Goal: Task Accomplishment & Management: Manage account settings

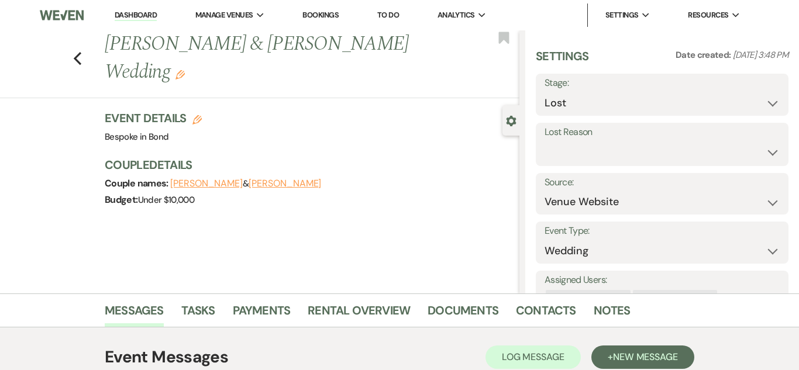
click at [138, 13] on link "Dashboard" at bounding box center [136, 15] width 42 height 11
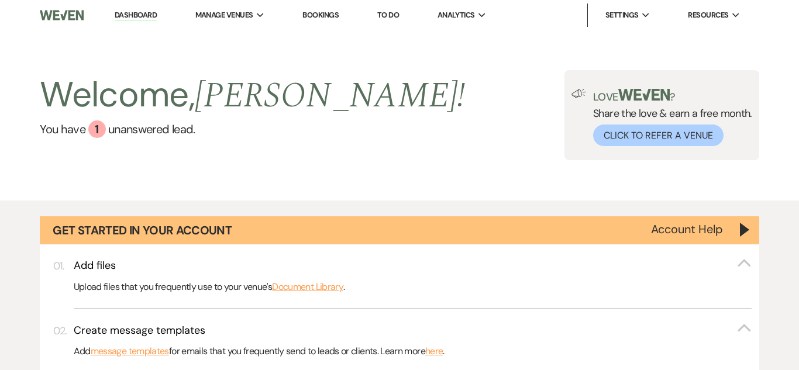
click at [143, 13] on link "Dashboard" at bounding box center [136, 15] width 42 height 11
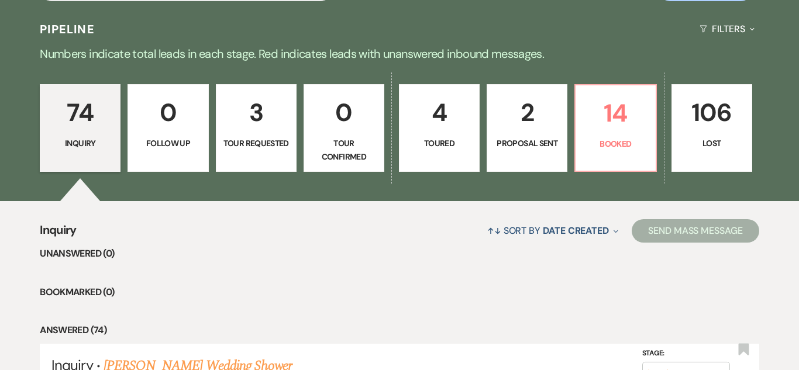
scroll to position [771, 0]
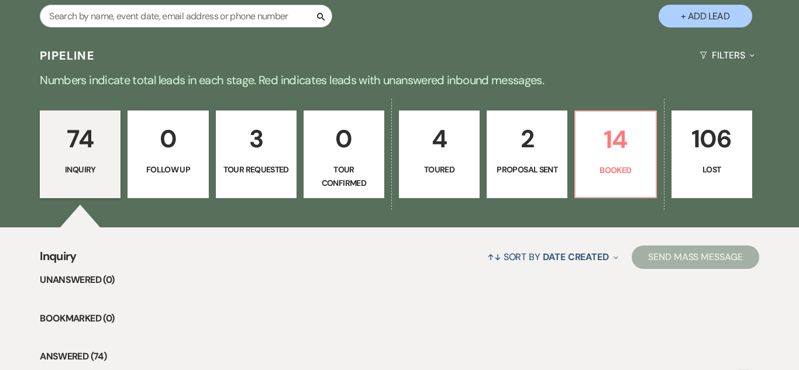
click at [520, 142] on p "2" at bounding box center [527, 138] width 66 height 39
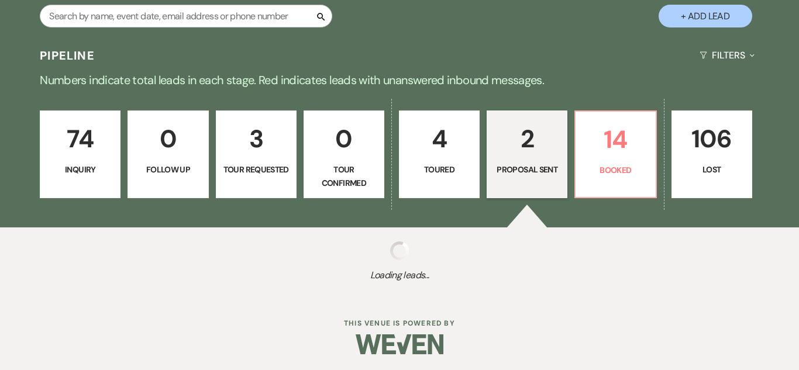
select select "6"
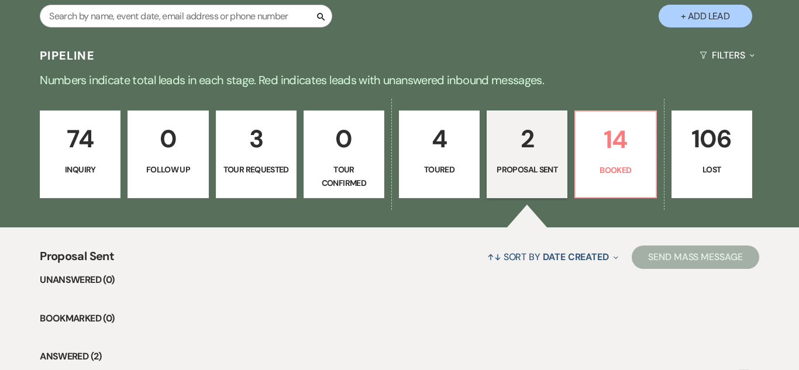
scroll to position [990, 0]
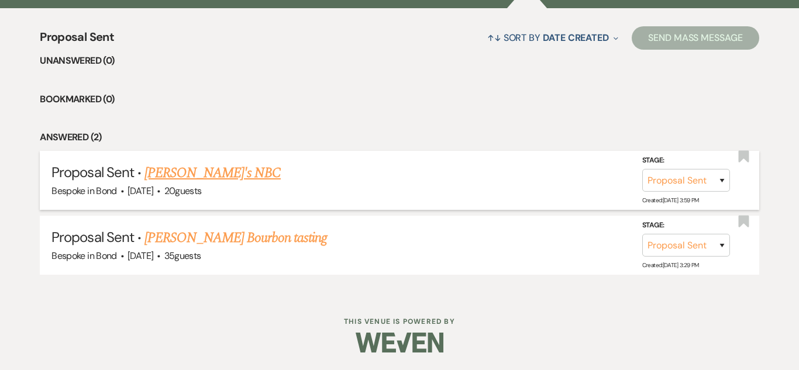
click at [175, 161] on li "Proposal Sent · Nick's NBC Bespoke in Bond · Aug 21, 2025 · 20 guests Stage: In…" at bounding box center [399, 180] width 719 height 59
click at [180, 174] on link "[PERSON_NAME]'s NBC" at bounding box center [212, 173] width 136 height 21
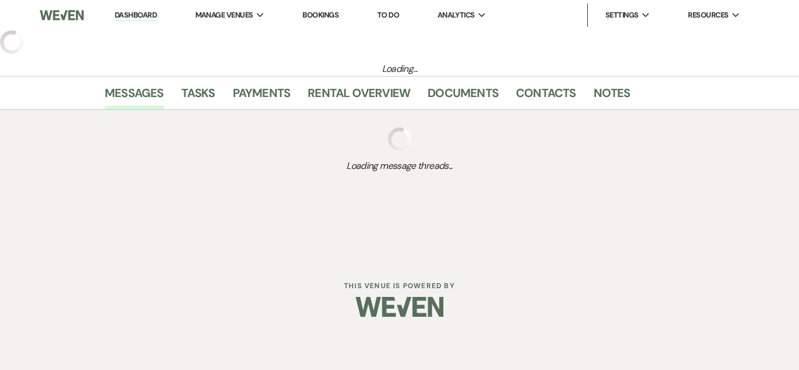
select select "6"
select select "13"
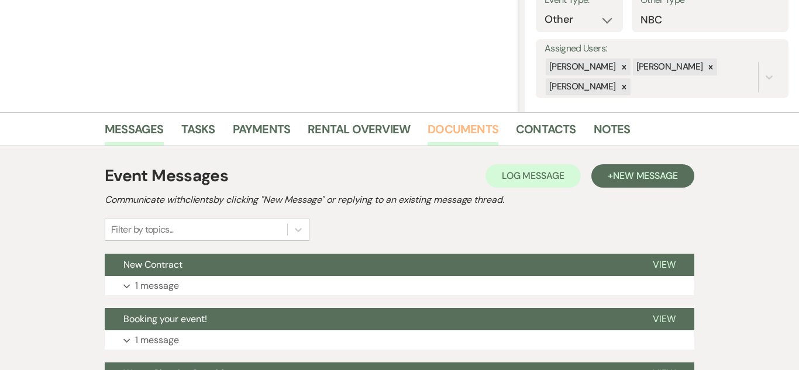
scroll to position [187, 0]
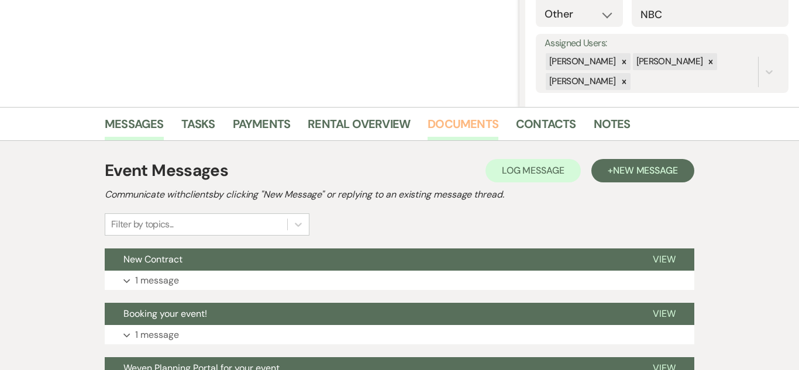
click at [460, 132] on link "Documents" at bounding box center [463, 128] width 71 height 26
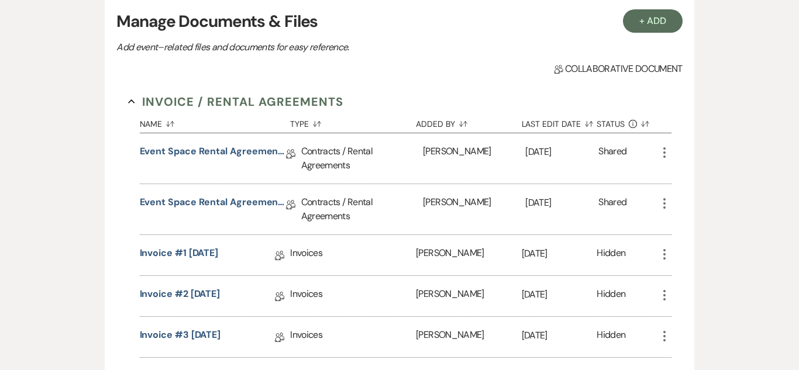
scroll to position [344, 0]
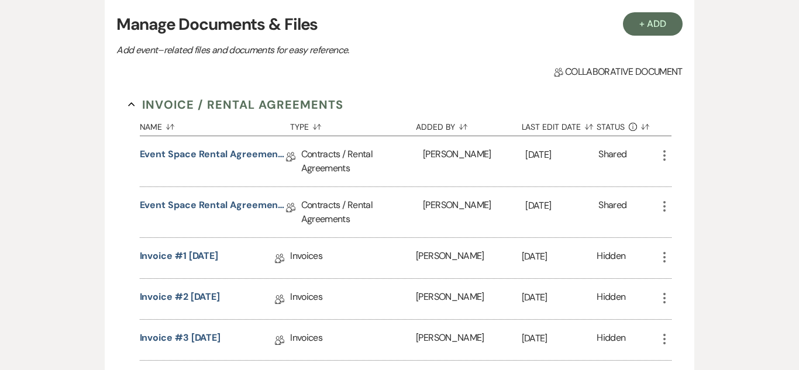
click at [662, 206] on icon "More" at bounding box center [664, 206] width 14 height 14
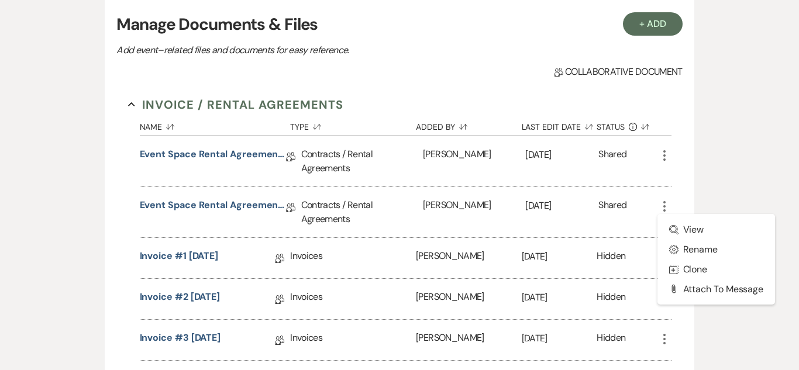
click at [719, 172] on div "+ Add Manage Documents & Files Add event–related files and documents for easy r…" at bounding box center [399, 198] width 667 height 430
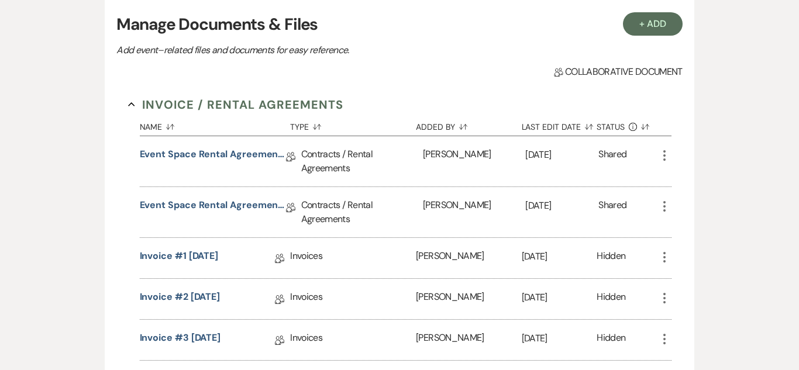
scroll to position [343, 0]
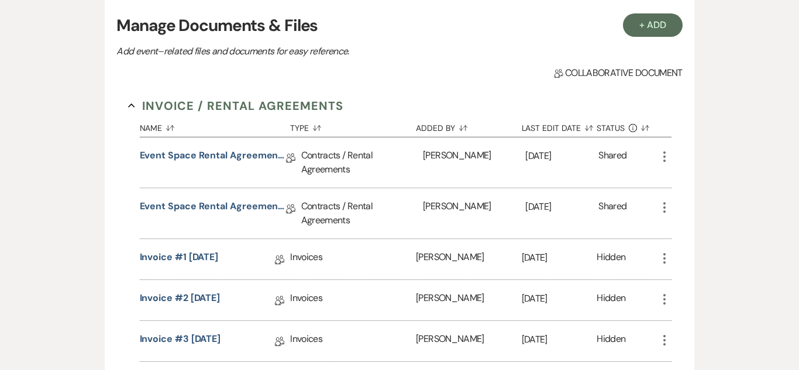
click at [665, 211] on icon "More" at bounding box center [664, 208] width 14 height 14
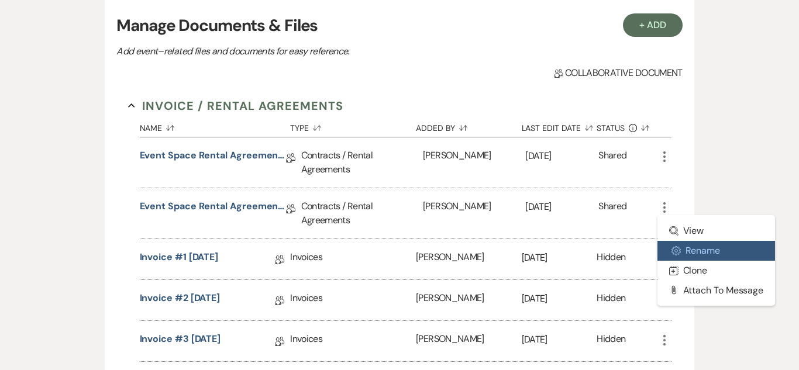
click at [728, 243] on button "Settings Gear Rename" at bounding box center [716, 251] width 118 height 20
select select "10"
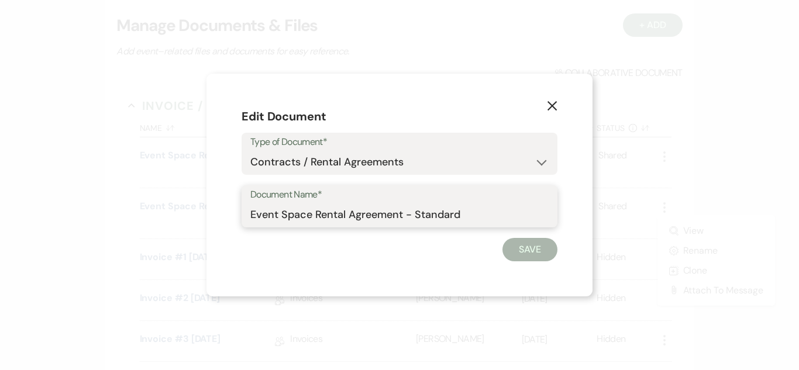
click at [480, 215] on input "Event Space Rental Agreement - Standard" at bounding box center [399, 215] width 298 height 23
type input "E"
type input "o"
type input "OLD- DO NOT USE"
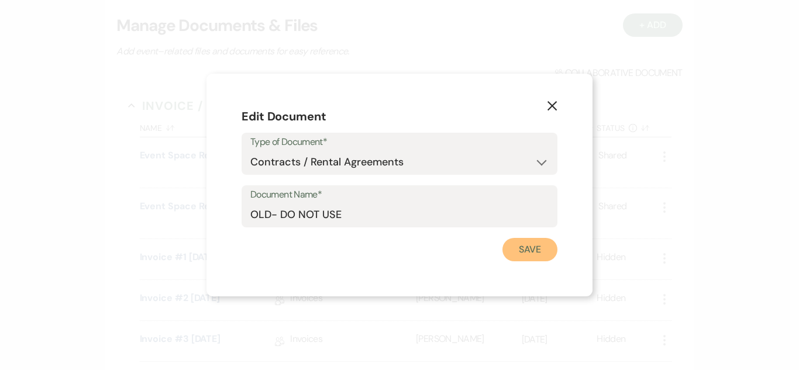
click at [523, 254] on button "Save" at bounding box center [529, 249] width 55 height 23
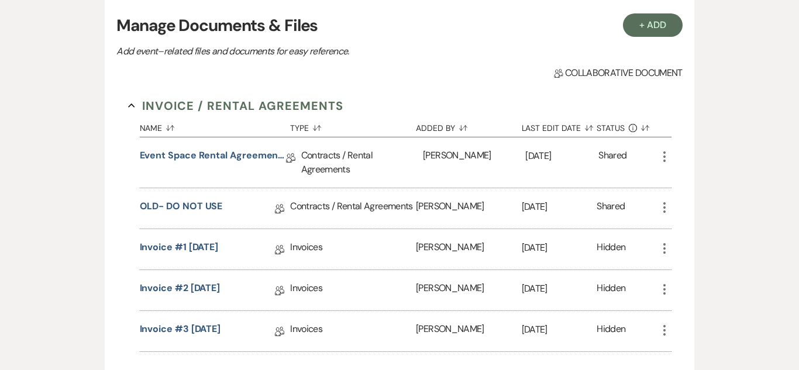
click at [664, 162] on icon "More" at bounding box center [664, 157] width 14 height 14
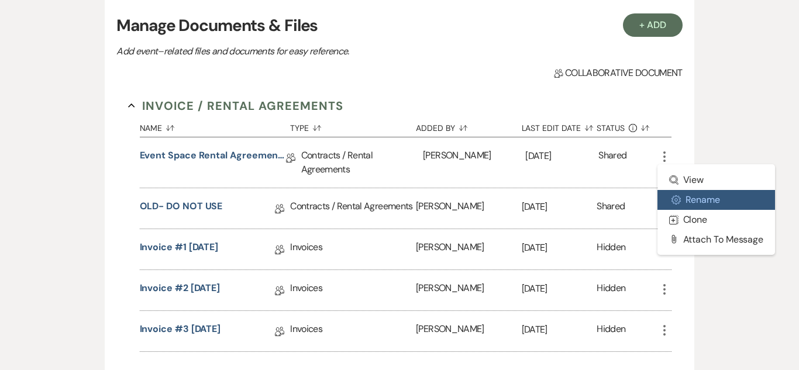
click at [699, 206] on button "Settings Gear Rename" at bounding box center [716, 200] width 118 height 20
select select "10"
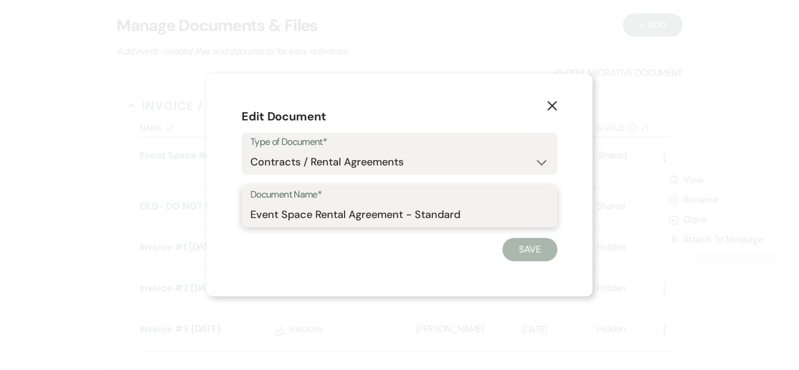
click at [519, 213] on input "Event Space Rental Agreement - Standard" at bounding box center [399, 215] width 298 height 23
type input "E"
type input "OLD- DO NOT USE"
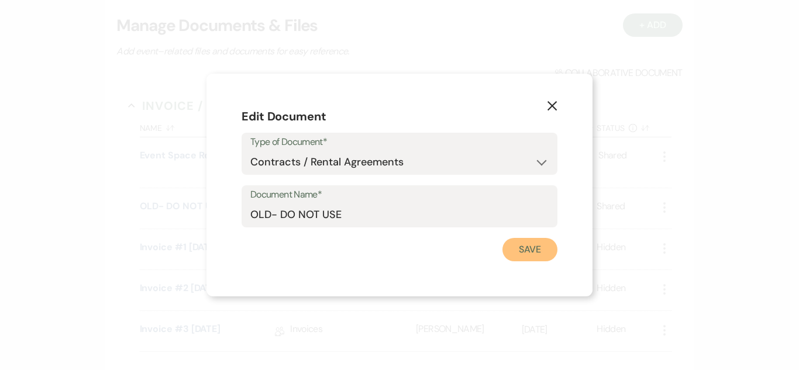
click at [530, 254] on button "Save" at bounding box center [529, 249] width 55 height 23
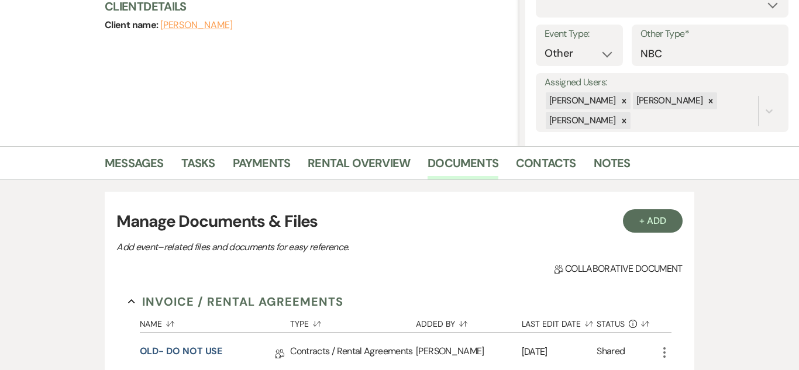
scroll to position [149, 0]
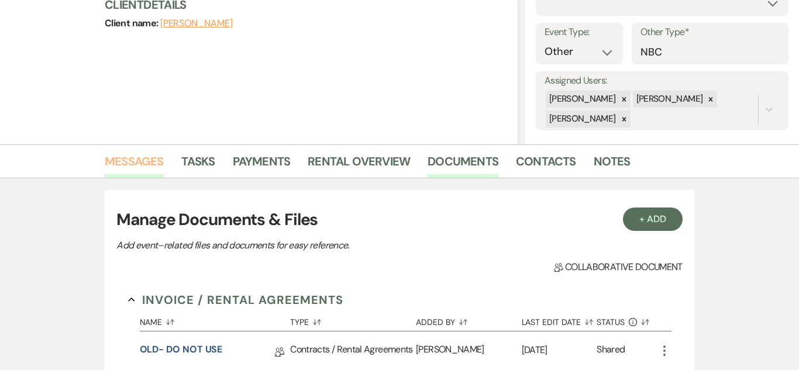
click at [154, 161] on link "Messages" at bounding box center [134, 165] width 59 height 26
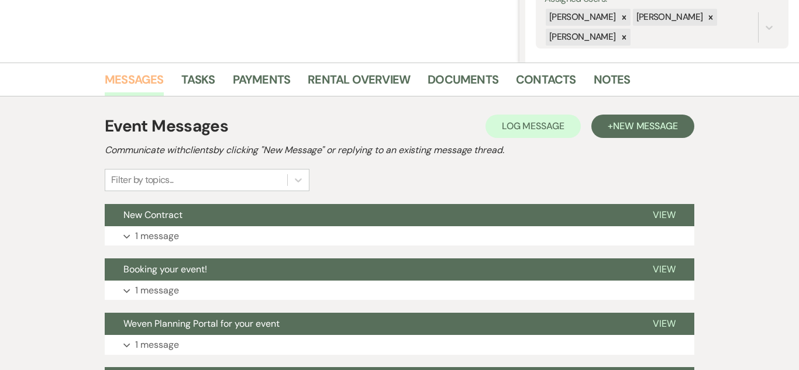
scroll to position [230, 0]
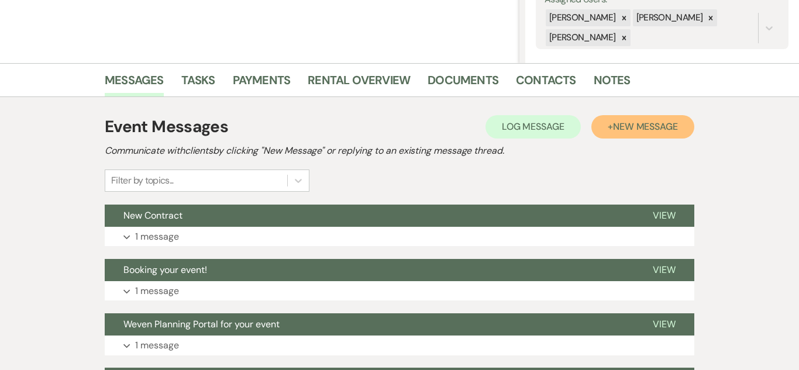
click at [633, 120] on span "New Message" at bounding box center [645, 126] width 65 height 12
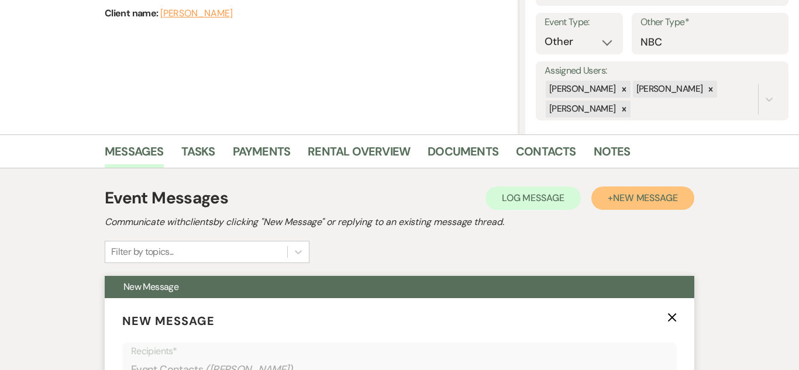
scroll to position [142, 0]
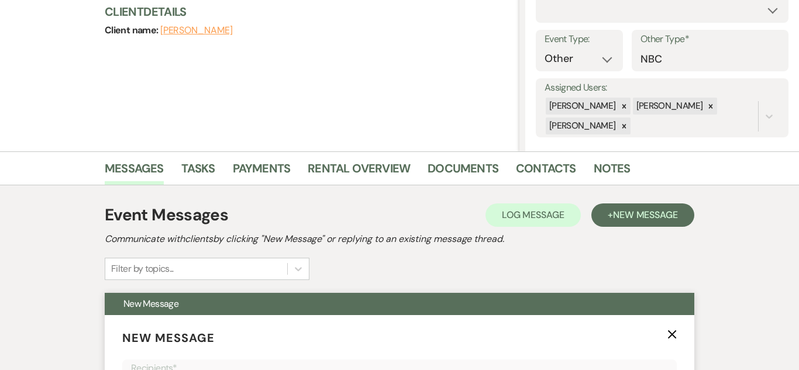
click at [669, 335] on icon "X" at bounding box center [671, 334] width 9 height 9
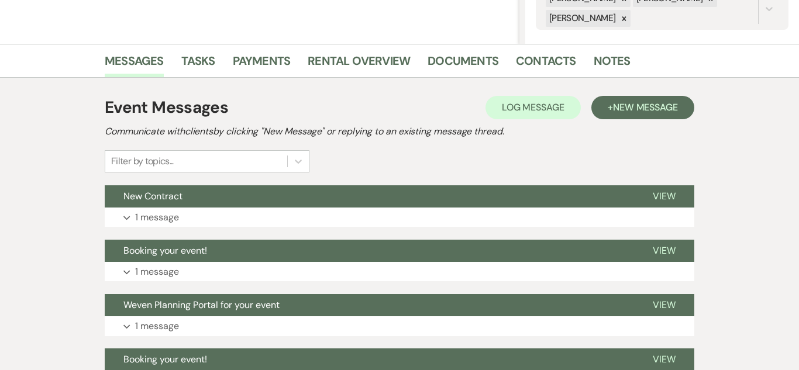
scroll to position [249, 0]
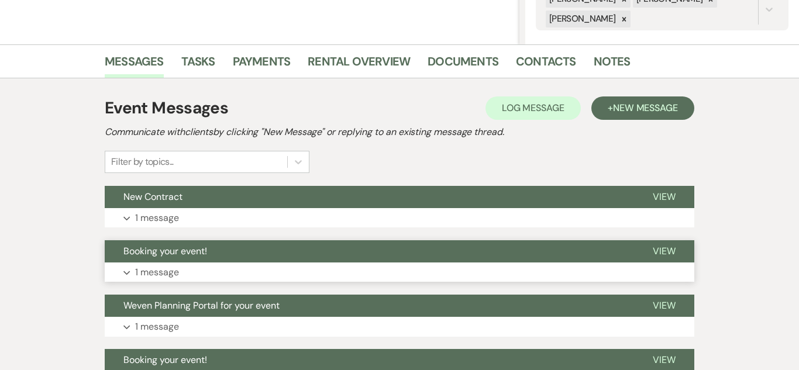
click at [226, 276] on button "Expand 1 message" at bounding box center [400, 273] width 590 height 20
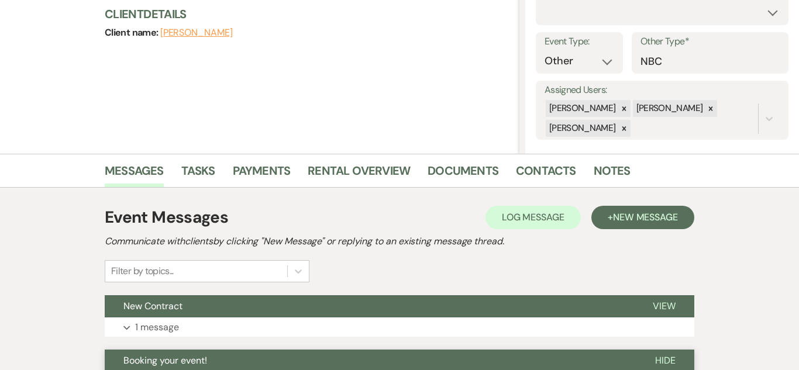
scroll to position [136, 0]
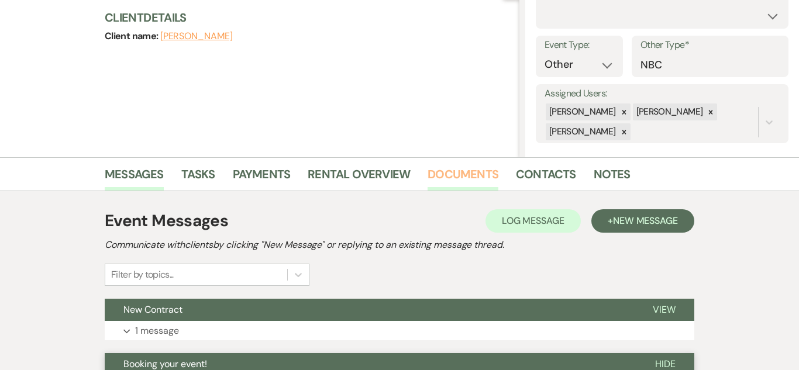
click at [436, 172] on link "Documents" at bounding box center [463, 178] width 71 height 26
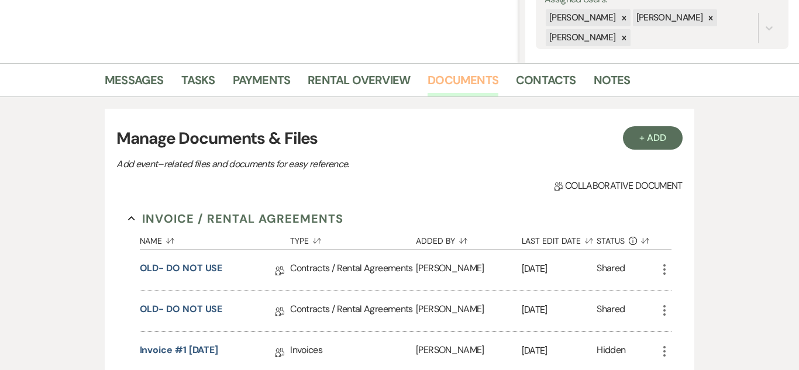
scroll to position [232, 0]
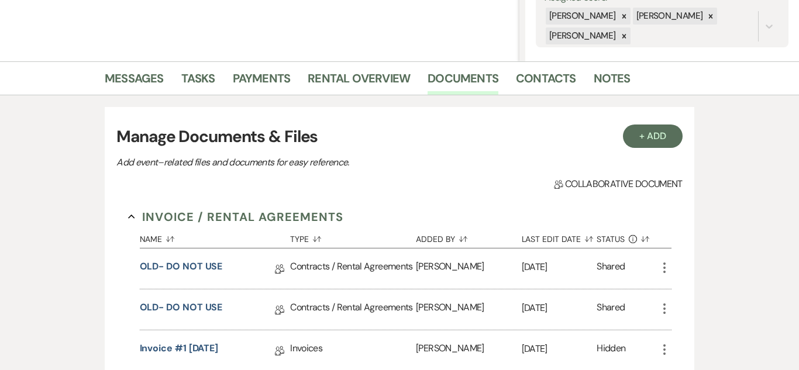
click at [665, 270] on icon "More" at bounding box center [664, 268] width 14 height 14
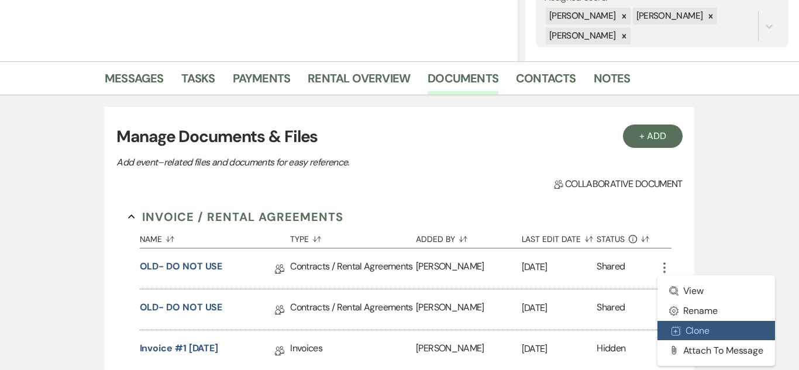
click at [708, 338] on button "Duplicate Clone" at bounding box center [716, 331] width 118 height 20
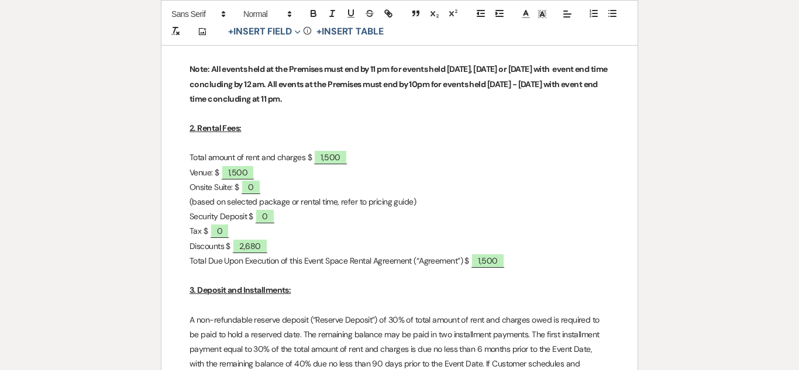
scroll to position [577, 0]
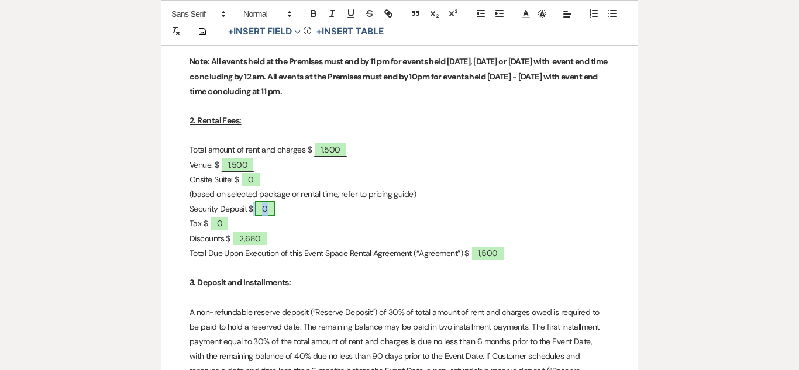
click at [268, 212] on span "0" at bounding box center [264, 208] width 19 height 15
select select "owner"
select select "Amount"
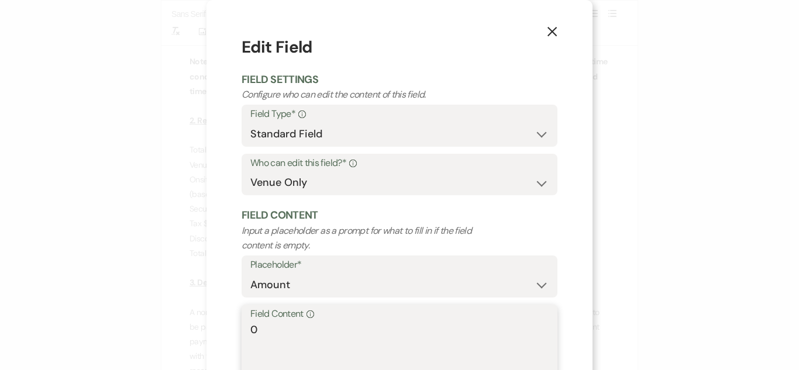
click at [287, 324] on textarea "0" at bounding box center [399, 351] width 298 height 58
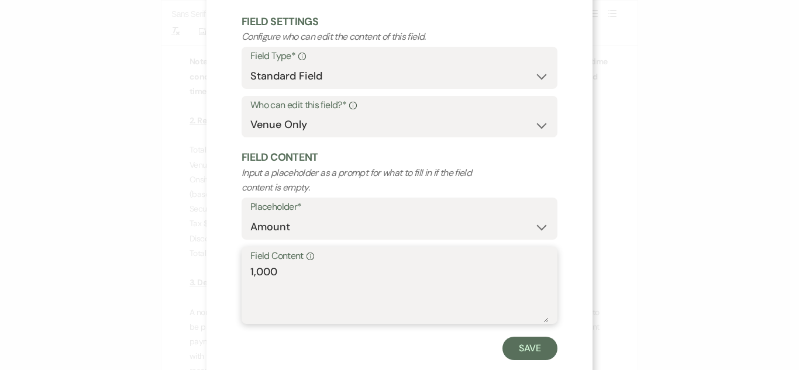
scroll to position [83, 0]
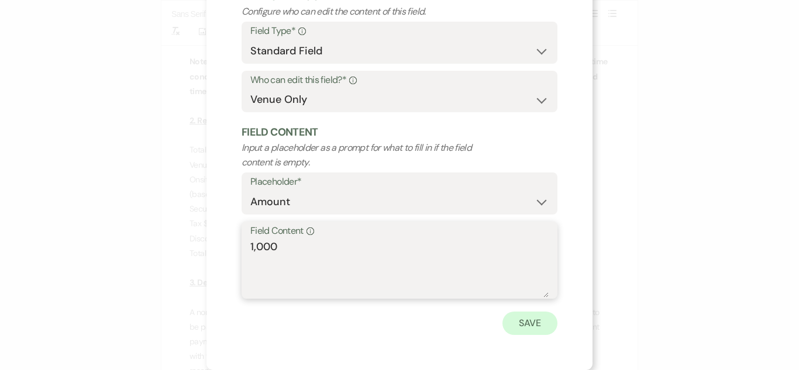
type textarea "1,000"
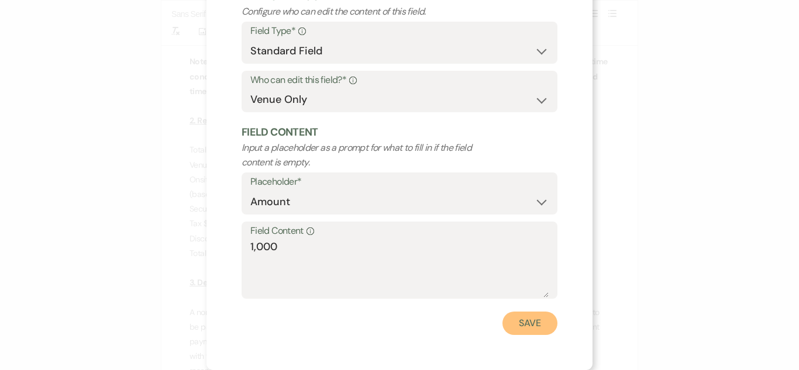
click at [526, 317] on button "Save" at bounding box center [529, 323] width 55 height 23
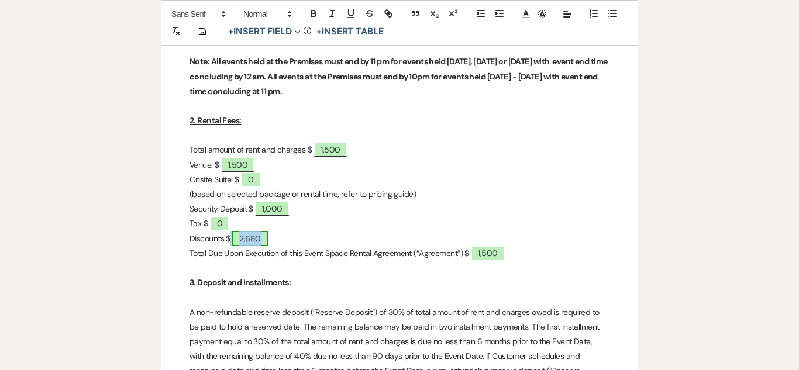
click at [242, 237] on span "2,680" at bounding box center [249, 238] width 35 height 15
select select "owner"
select select "Amount"
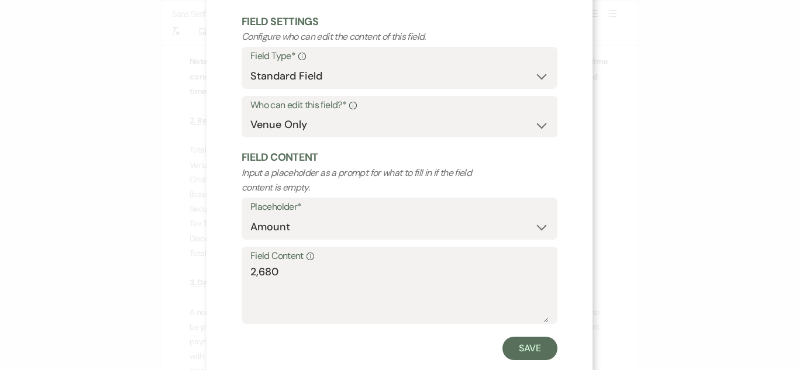
scroll to position [61, 0]
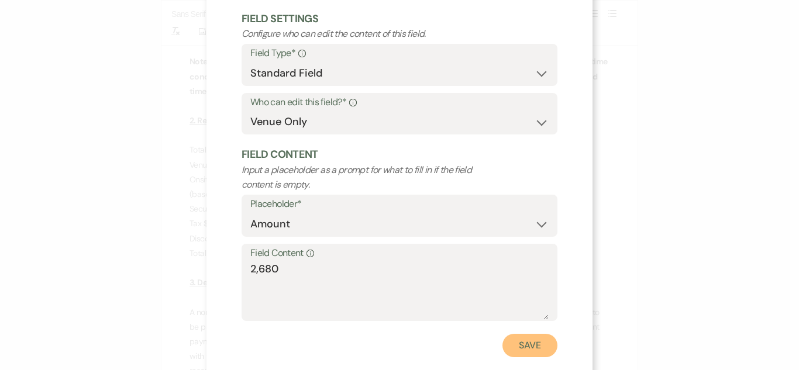
click at [551, 343] on button "Save" at bounding box center [529, 345] width 55 height 23
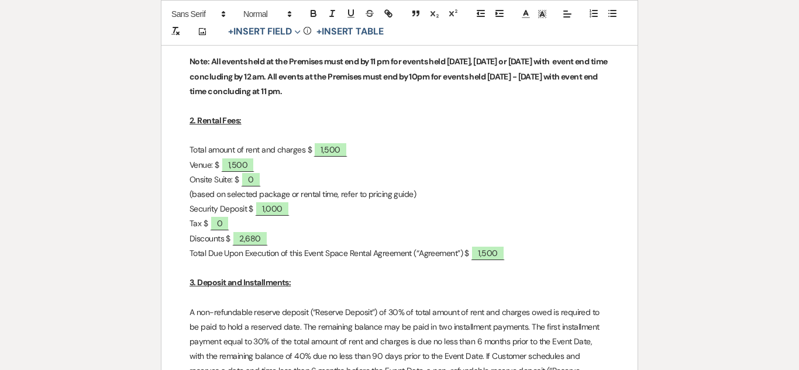
click at [483, 160] on p "Venue: $ ﻿ 1,500 ﻿" at bounding box center [399, 165] width 420 height 15
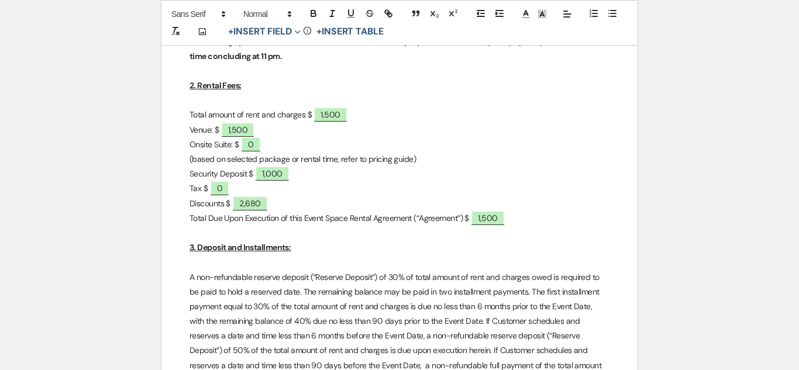
scroll to position [614, 0]
click at [254, 206] on span "2,680" at bounding box center [249, 202] width 35 height 15
select select "owner"
select select "Amount"
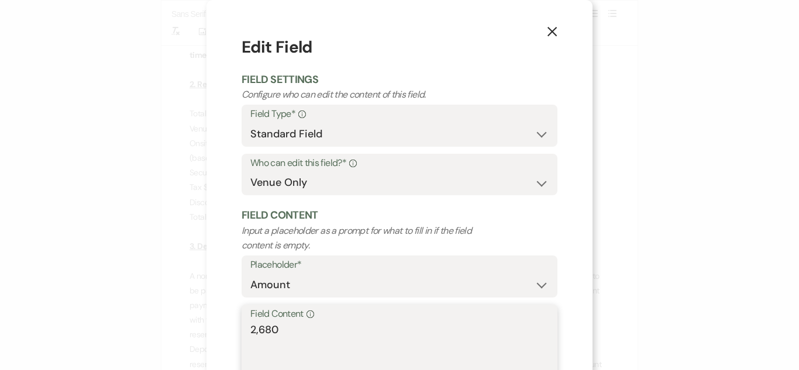
click at [259, 329] on textarea "2,680" at bounding box center [399, 351] width 298 height 58
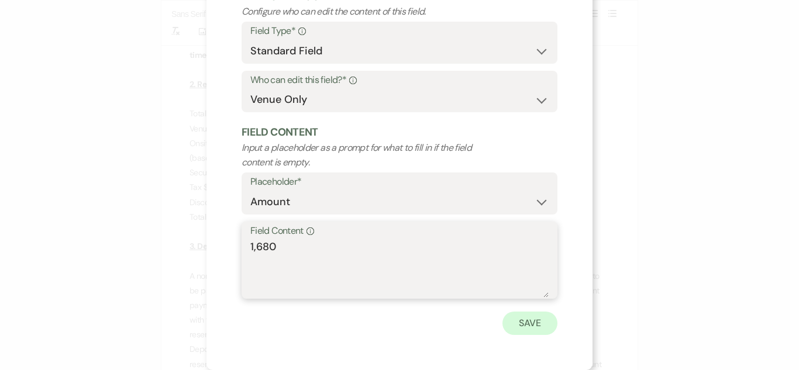
type textarea "1,680"
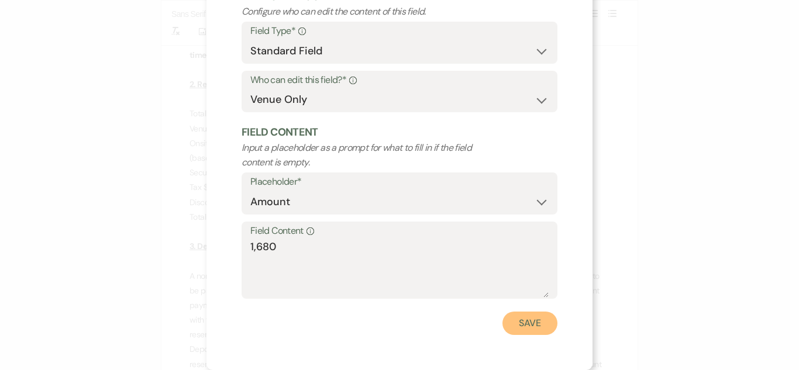
click at [524, 318] on button "Save" at bounding box center [529, 323] width 55 height 23
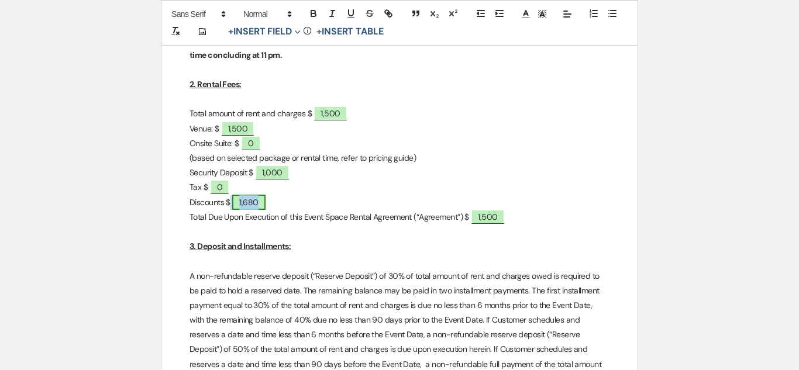
click at [249, 196] on span "1,680" at bounding box center [248, 202] width 33 height 15
select select "owner"
select select "Amount"
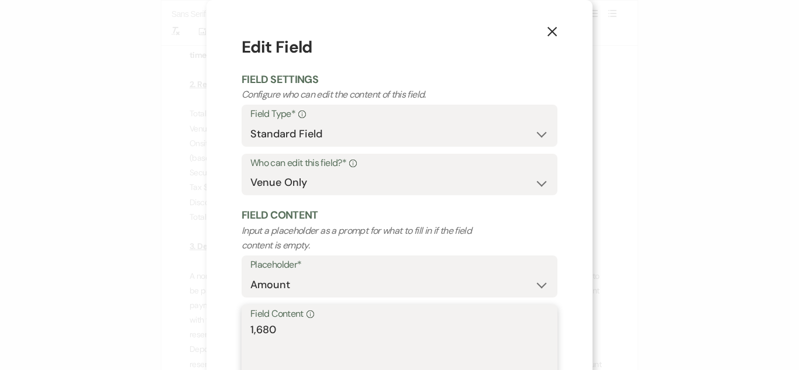
click at [308, 337] on textarea "1,680" at bounding box center [399, 351] width 298 height 58
type textarea "1"
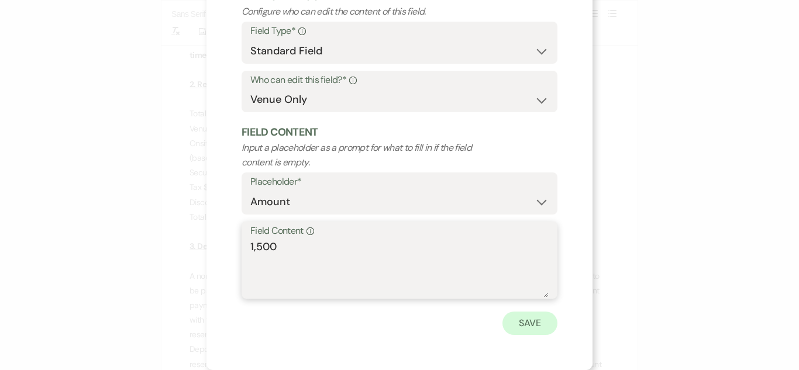
type textarea "1,500"
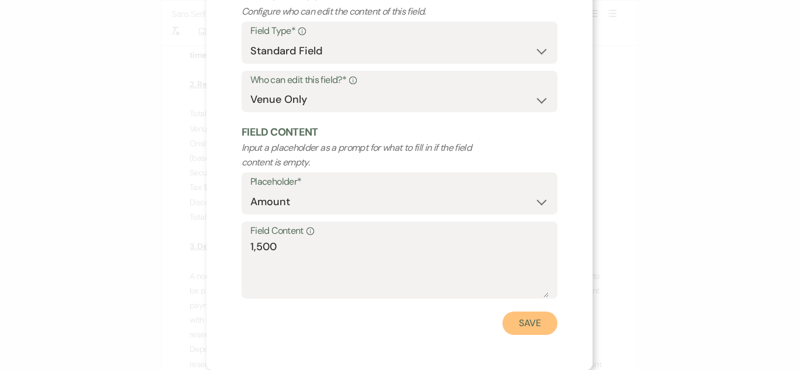
click at [525, 320] on button "Save" at bounding box center [529, 323] width 55 height 23
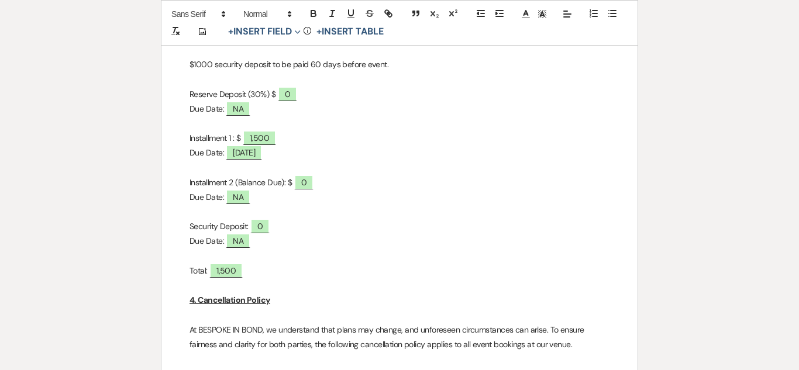
scroll to position [957, 0]
click at [248, 154] on span "8-18-2025" at bounding box center [244, 153] width 36 height 15
select select "owner"
select select "Date"
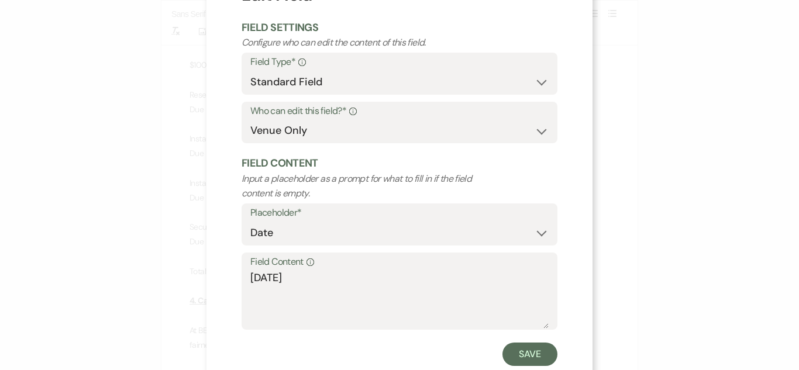
scroll to position [70, 0]
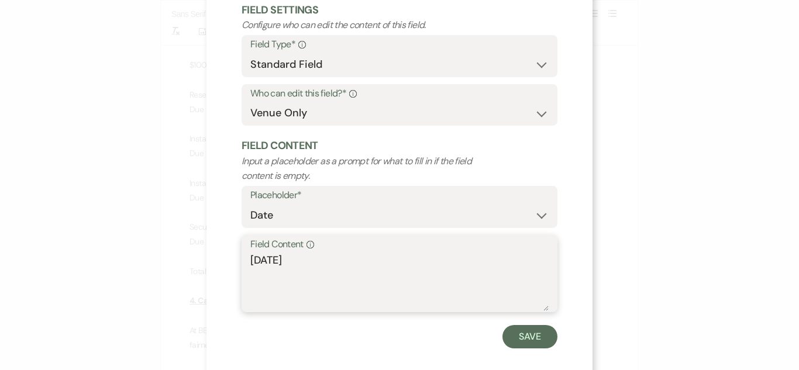
click at [274, 257] on textarea "8-18-2025" at bounding box center [399, 282] width 298 height 58
type textarea "8-19-2025"
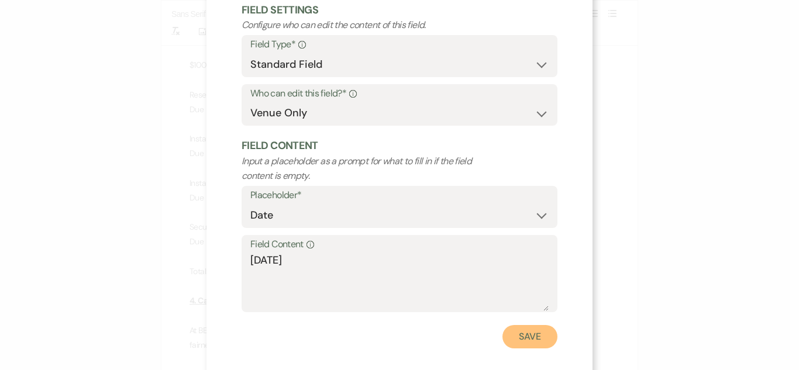
click at [537, 344] on button "Save" at bounding box center [529, 336] width 55 height 23
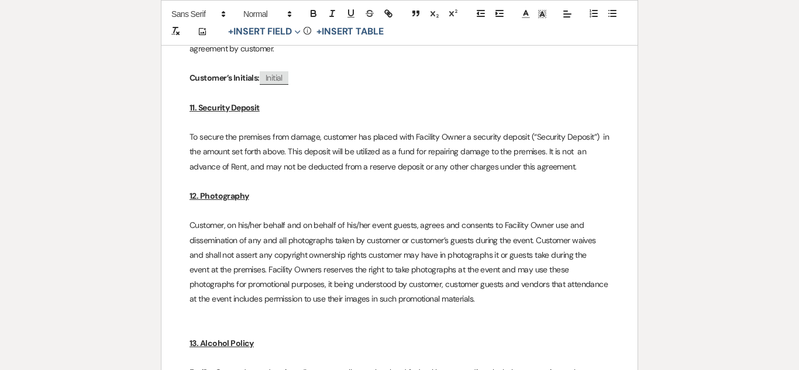
scroll to position [2538, 0]
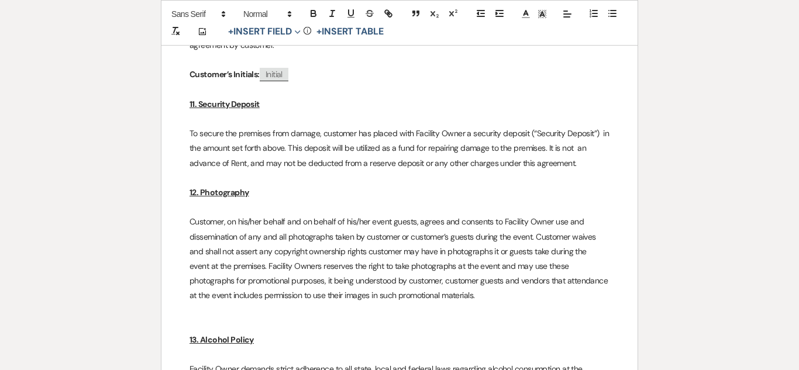
drag, startPoint x: 436, startPoint y: 282, endPoint x: 149, endPoint y: 208, distance: 296.1
click at [371, 12] on icon "button" at bounding box center [370, 11] width 6 height 3
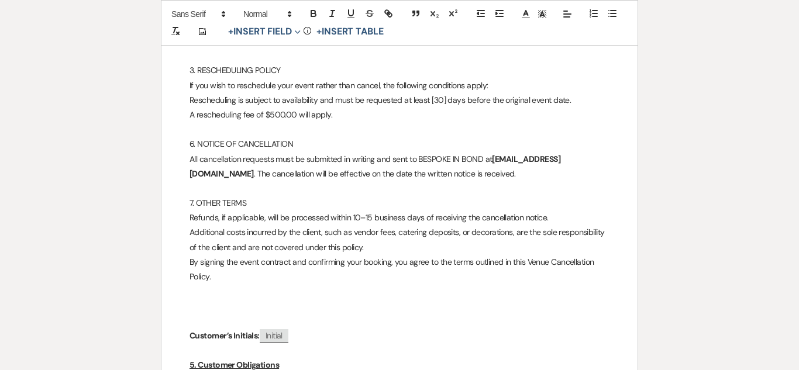
scroll to position [1439, 0]
click at [511, 161] on strong "april@bespokeinbond.com" at bounding box center [374, 165] width 371 height 25
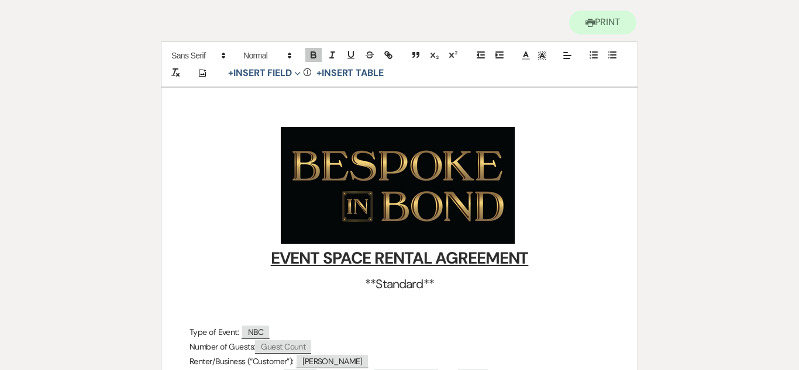
scroll to position [0, 0]
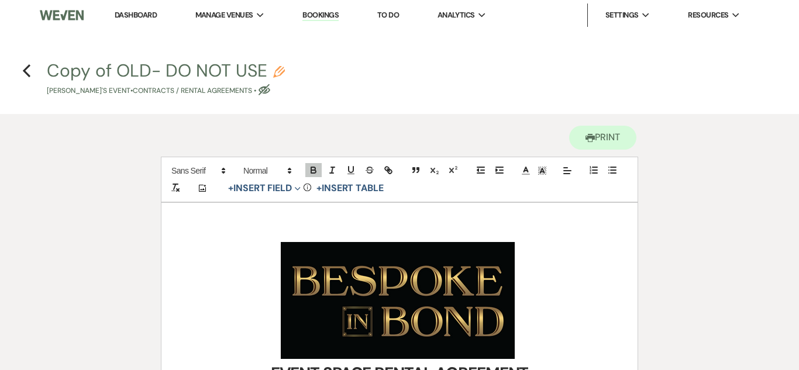
click at [278, 75] on icon "Pencil" at bounding box center [279, 72] width 12 height 12
select select "10"
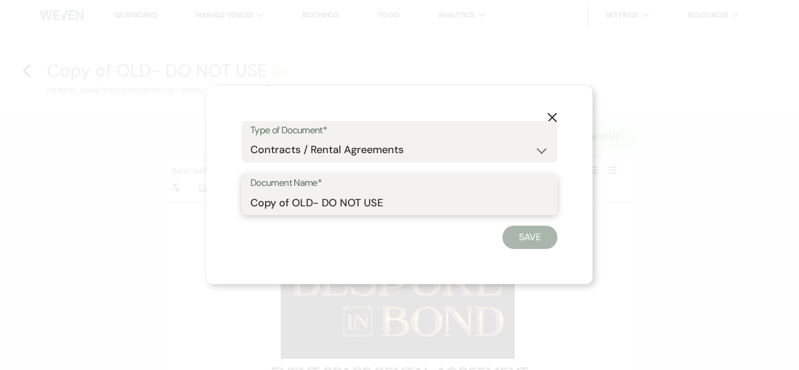
click at [426, 199] on input "Copy of OLD- DO NOT USE" at bounding box center [399, 202] width 298 height 23
type input "C"
type input "New Contract"
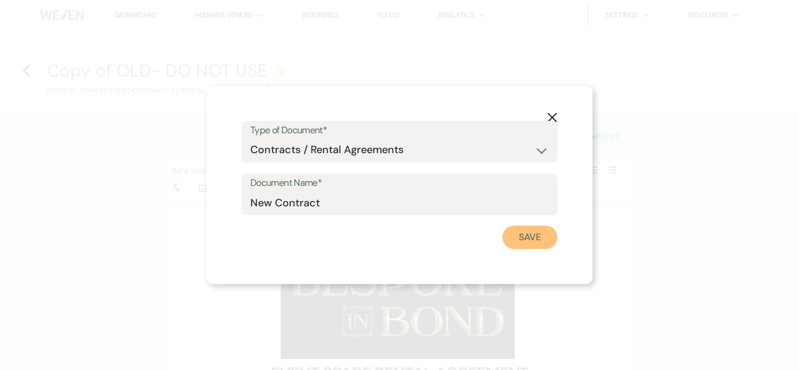
click at [535, 235] on button "Save" at bounding box center [529, 237] width 55 height 23
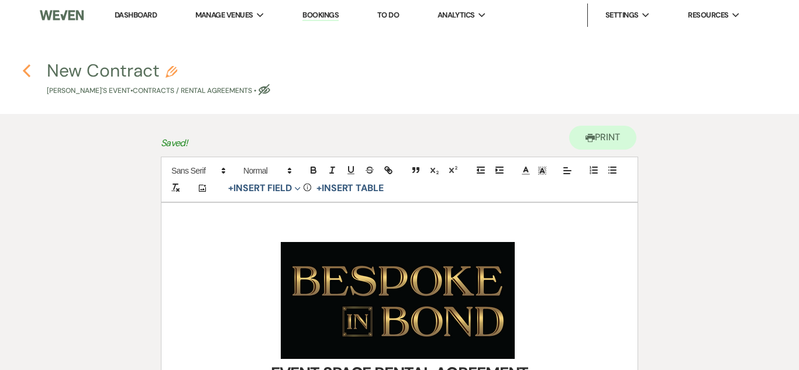
click at [30, 68] on icon "Previous" at bounding box center [26, 71] width 9 height 14
select select "6"
select select "13"
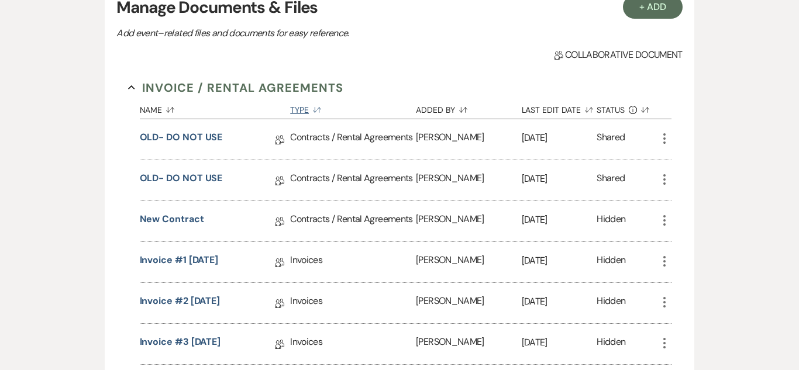
scroll to position [367, 0]
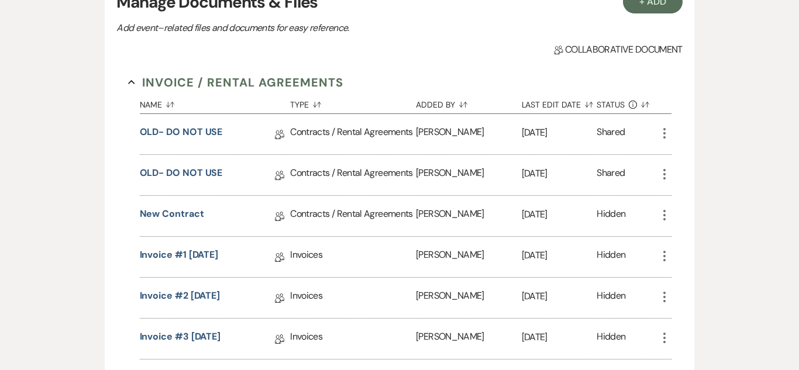
click at [663, 218] on icon "More" at bounding box center [664, 215] width 14 height 14
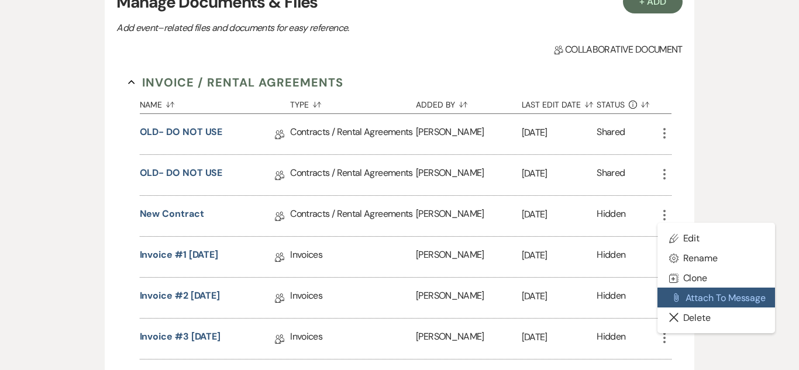
click at [738, 301] on button "Attach File Attach to Message" at bounding box center [716, 298] width 118 height 20
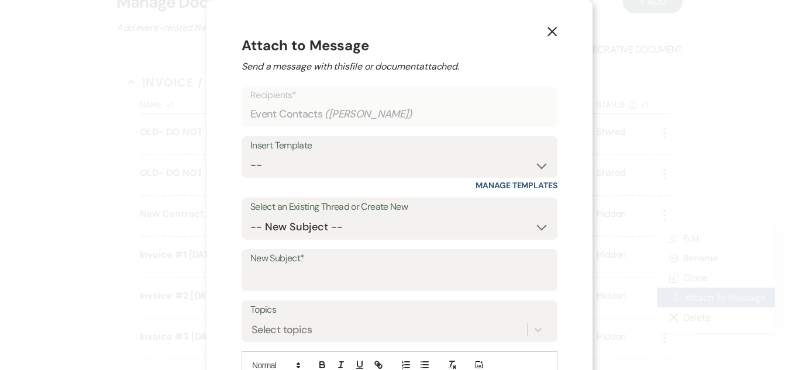
scroll to position [98, 0]
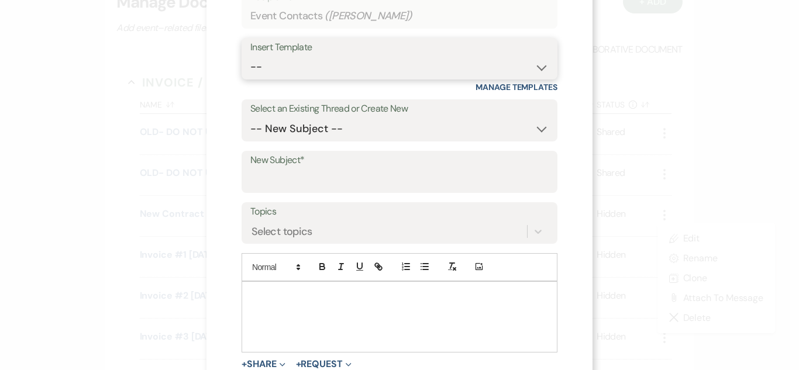
click at [436, 75] on select "-- Weven Planning Portal Introduction (Booked Events) Initial Inquiry Response …" at bounding box center [399, 67] width 298 height 23
select select "4574"
click at [250, 56] on select "-- Weven Planning Portal Introduction (Booked Events) Initial Inquiry Response …" at bounding box center [399, 67] width 298 height 23
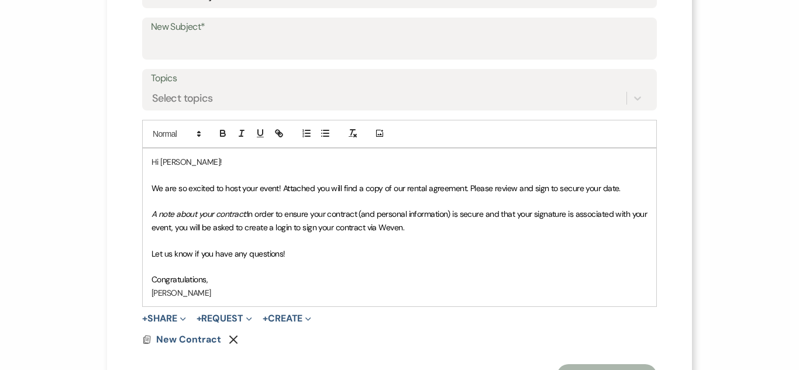
scroll to position [233, 0]
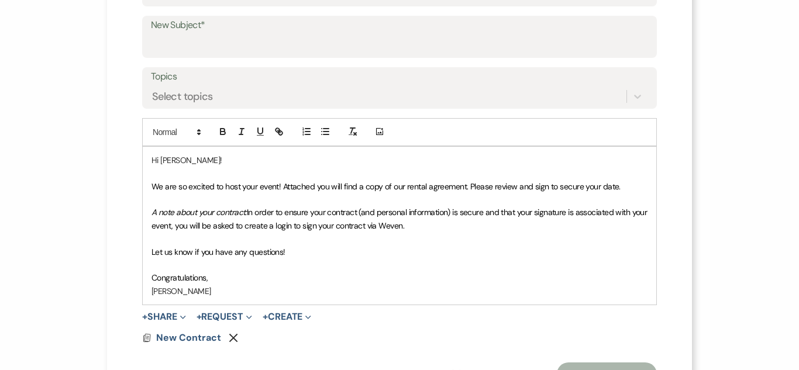
click at [220, 289] on p "[PERSON_NAME]" at bounding box center [399, 291] width 496 height 13
drag, startPoint x: 221, startPoint y: 289, endPoint x: 129, endPoint y: 189, distance: 135.8
click at [129, 189] on div "X Attach to Message Send a message with this file or document attached. Recipie…" at bounding box center [399, 94] width 585 height 654
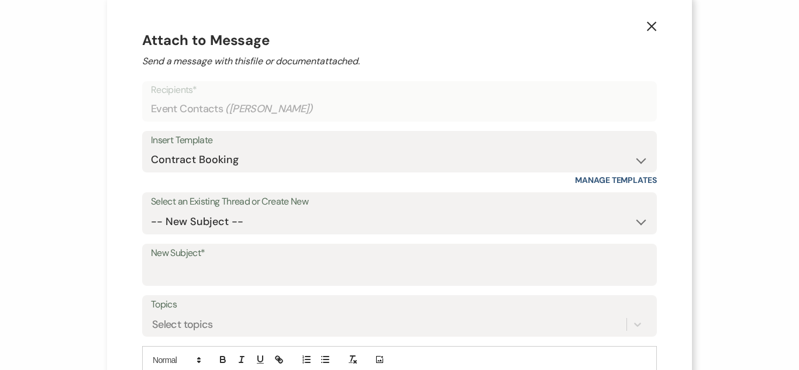
scroll to position [0, 0]
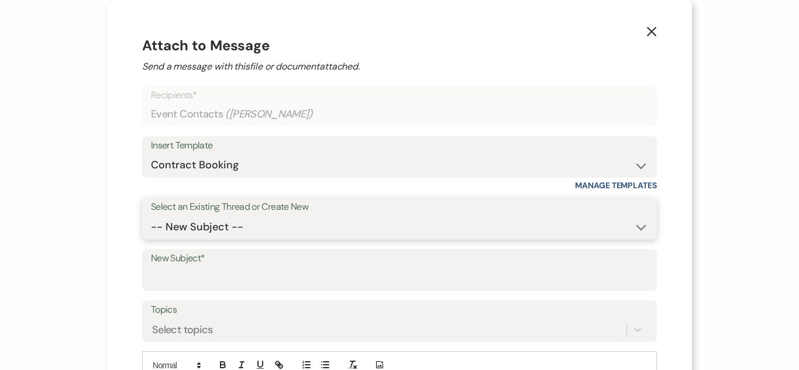
click at [487, 220] on select "-- New Subject -- New Contract Booking your event! Weven Planning Portal for yo…" at bounding box center [399, 227] width 497 height 23
select select "446082"
click at [151, 216] on select "-- New Subject -- New Contract Booking your event! Weven Planning Portal for yo…" at bounding box center [399, 227] width 497 height 23
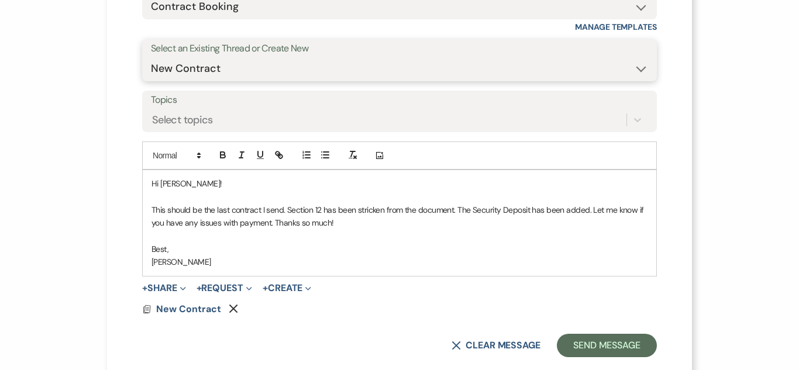
scroll to position [180, 0]
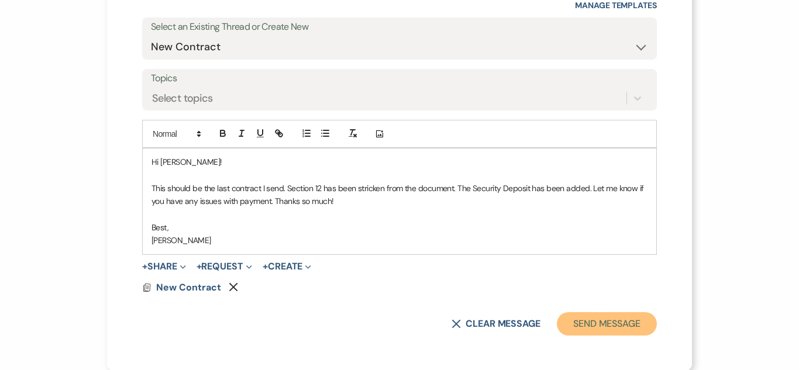
click at [608, 325] on button "Send Message" at bounding box center [607, 323] width 100 height 23
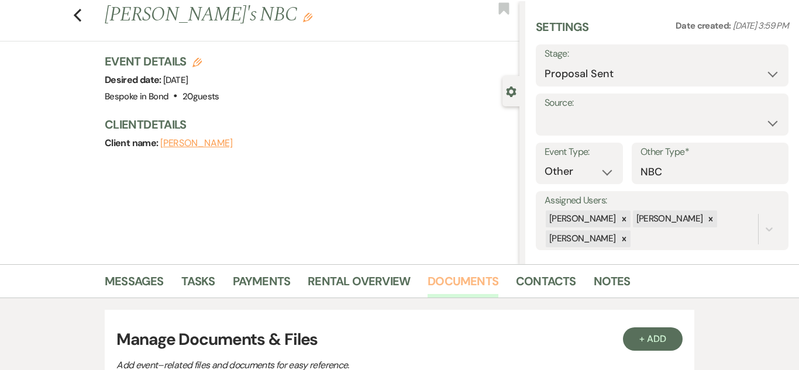
scroll to position [27, 0]
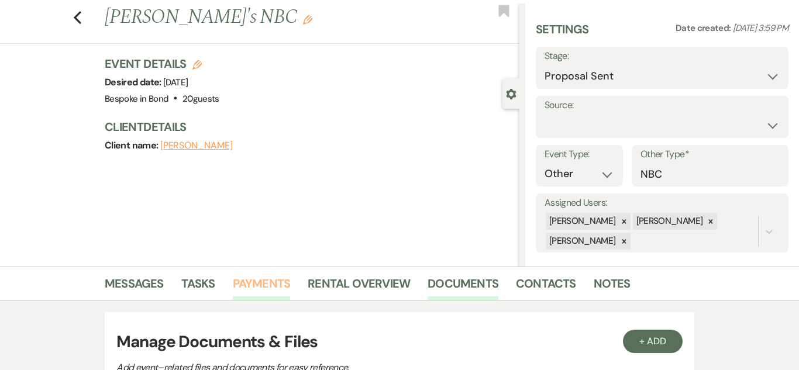
click at [263, 288] on link "Payments" at bounding box center [262, 287] width 58 height 26
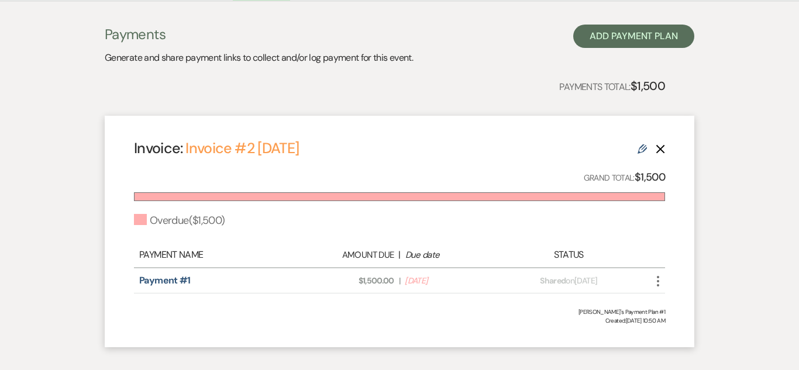
scroll to position [391, 0]
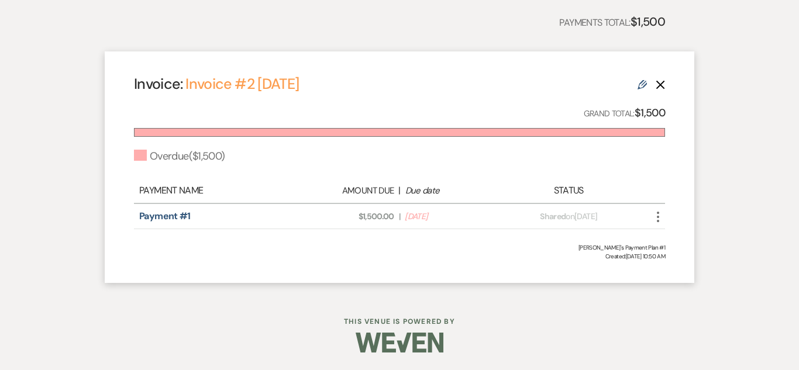
click at [642, 84] on icon "Edit" at bounding box center [642, 84] width 9 height 9
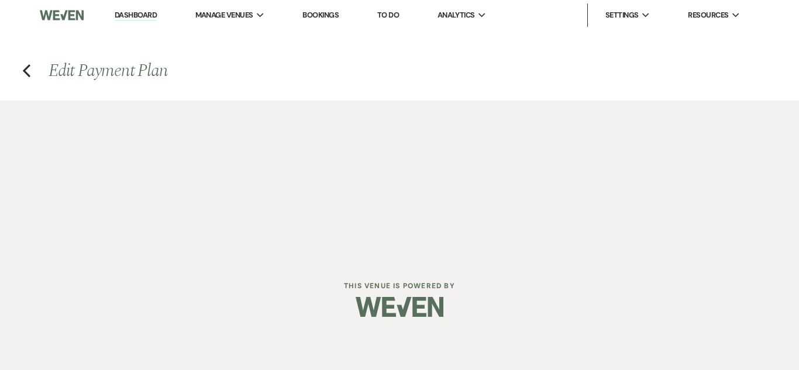
select select "27388"
select select "2"
select select "flat"
select select "true"
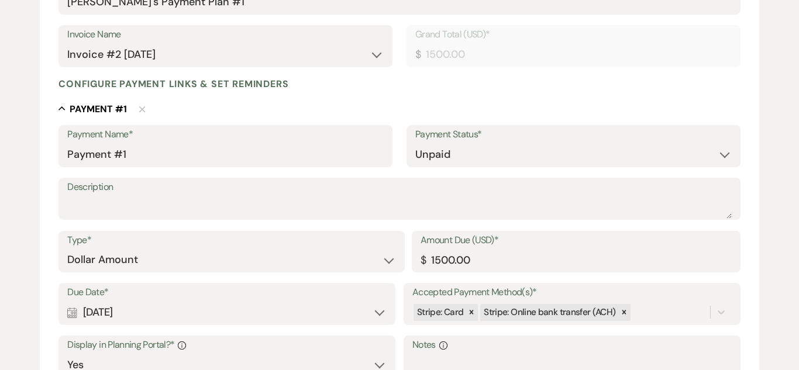
scroll to position [240, 0]
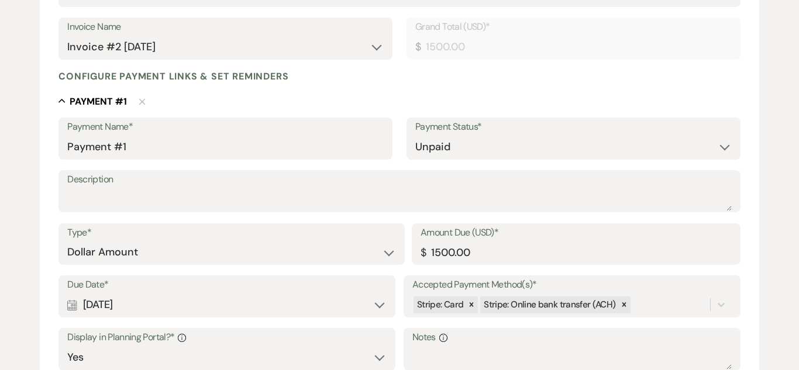
click at [301, 270] on div "Type* Dollar Amount Percentage of Grand Total Amount Due (USD)* $ 1500.00" at bounding box center [398, 249] width 681 height 53
click at [304, 290] on label "Due Date*" at bounding box center [226, 285] width 319 height 17
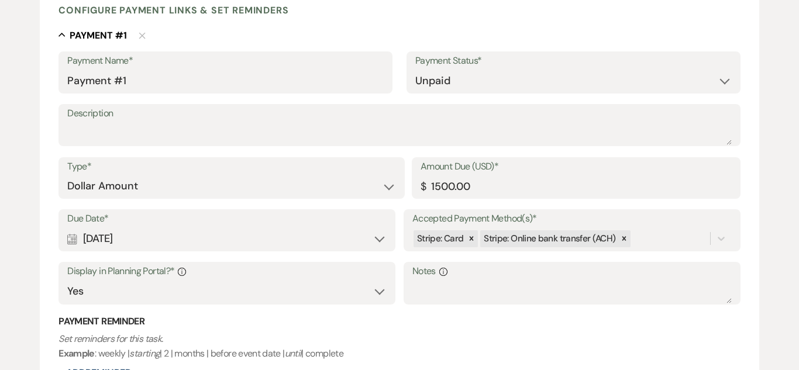
scroll to position [333, 0]
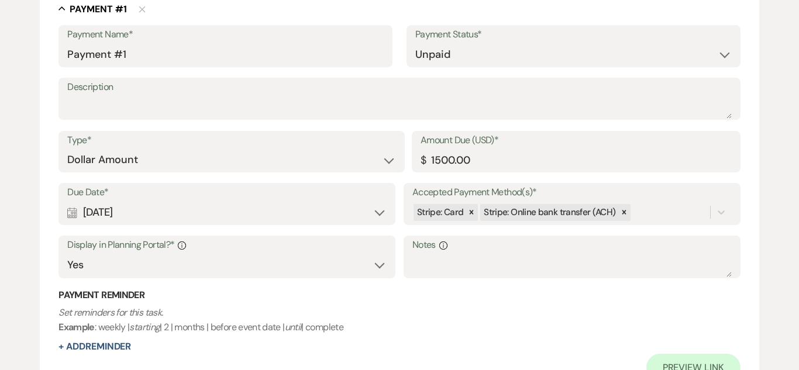
click at [380, 218] on div "Calendar Aug 18, 2025 Expand" at bounding box center [226, 212] width 319 height 23
select select "day"
select select "beforeEventDate"
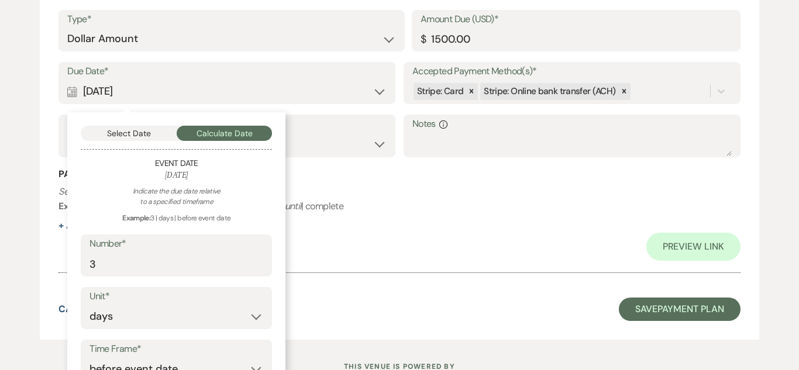
scroll to position [513, 0]
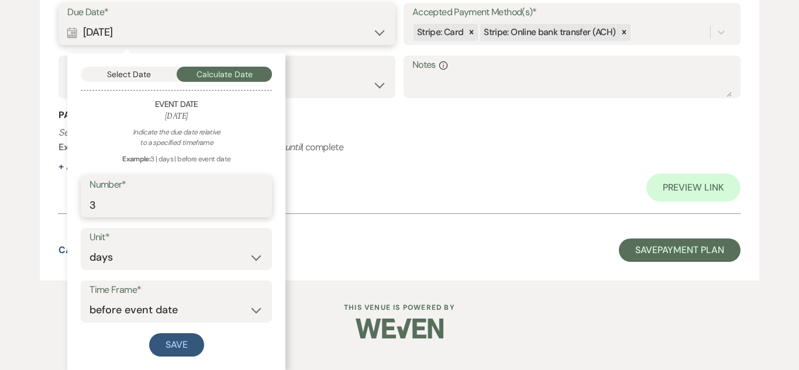
click at [216, 208] on input "3" at bounding box center [176, 205] width 174 height 23
type input "2"
click at [184, 339] on button "Save" at bounding box center [176, 344] width 55 height 23
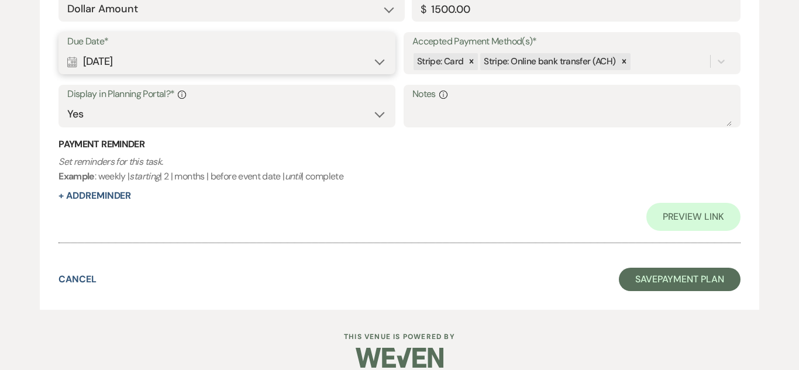
scroll to position [491, 0]
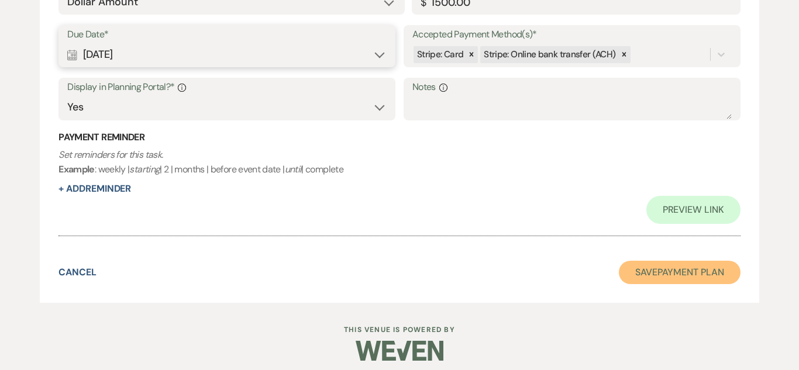
click at [664, 266] on button "Save Payment Plan" at bounding box center [680, 272] width 122 height 23
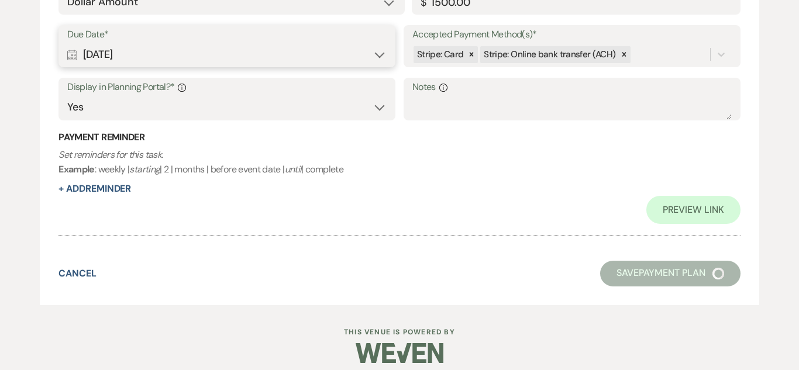
select select "6"
select select "13"
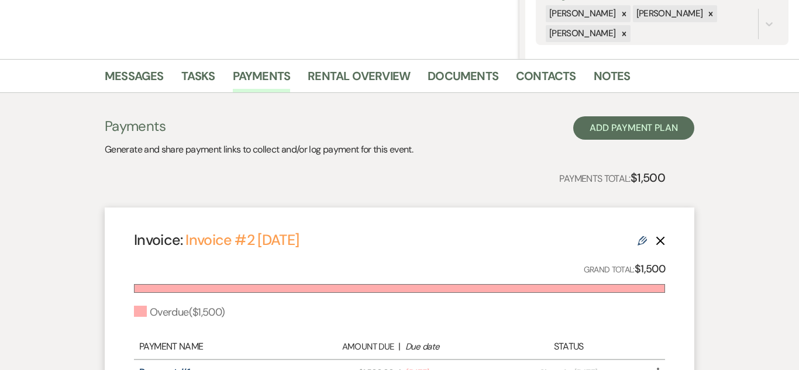
scroll to position [231, 0]
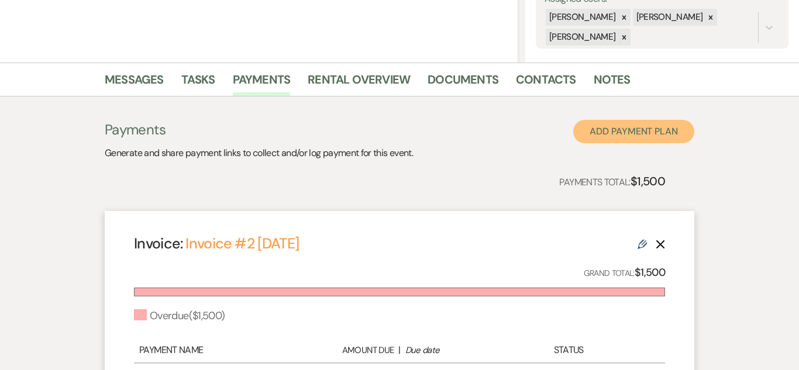
click at [620, 132] on button "Add Payment Plan" at bounding box center [633, 131] width 121 height 23
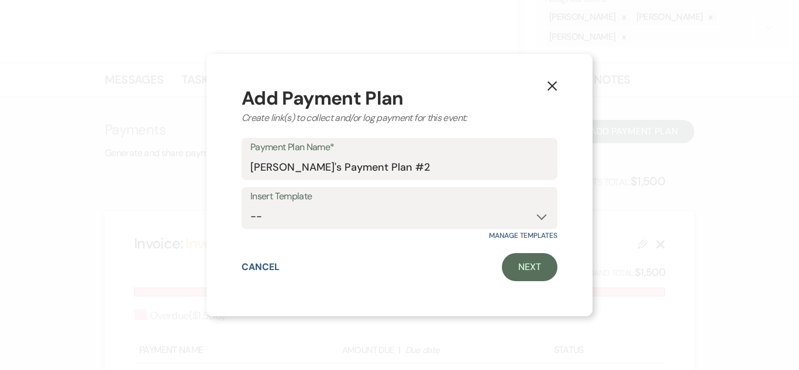
click at [458, 197] on label "Insert Template" at bounding box center [399, 196] width 298 height 17
click at [522, 215] on select "-- Standard Payment Plan Security Deposit" at bounding box center [399, 216] width 298 height 23
select select "203"
click at [250, 205] on select "-- Standard Payment Plan Security Deposit" at bounding box center [399, 216] width 298 height 23
click at [548, 259] on link "Next" at bounding box center [530, 267] width 56 height 28
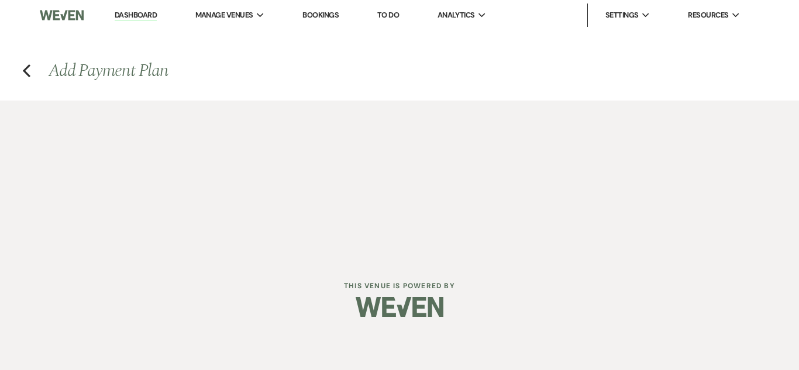
select select "2"
select select "flat"
select select "true"
select select "client"
select select "weeks"
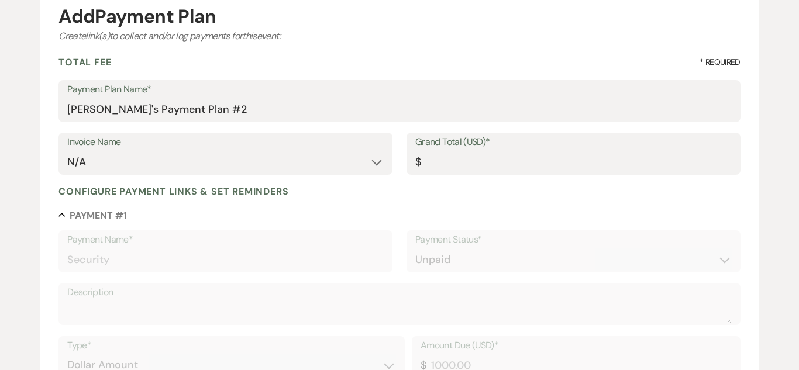
scroll to position [125, 0]
click at [461, 171] on input "Grand Total (USD)*" at bounding box center [573, 162] width 316 height 23
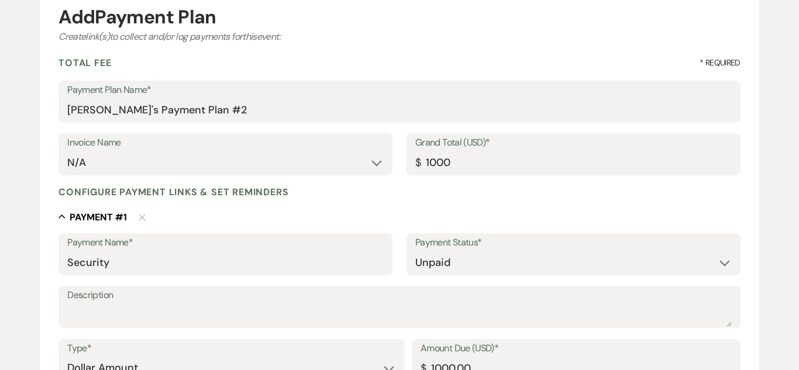
type input "1000.00"
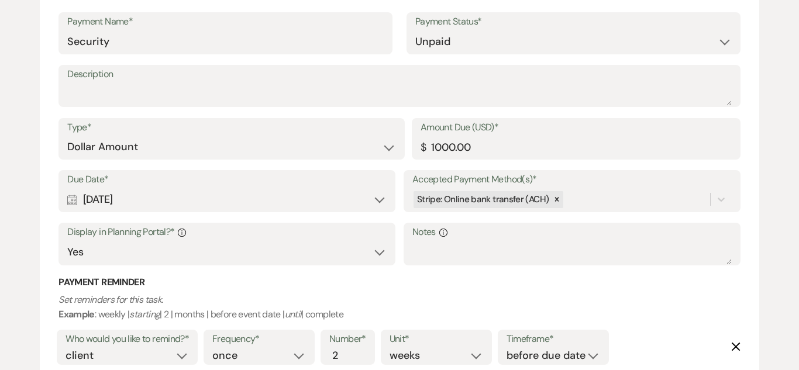
scroll to position [348, 0]
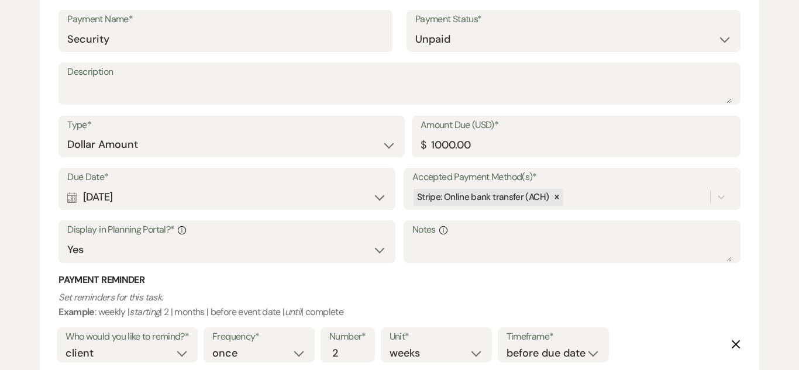
click at [361, 201] on div "Calendar Jun 22, 2025 Expand" at bounding box center [226, 197] width 319 height 23
select select "day"
select select "beforeEventDate"
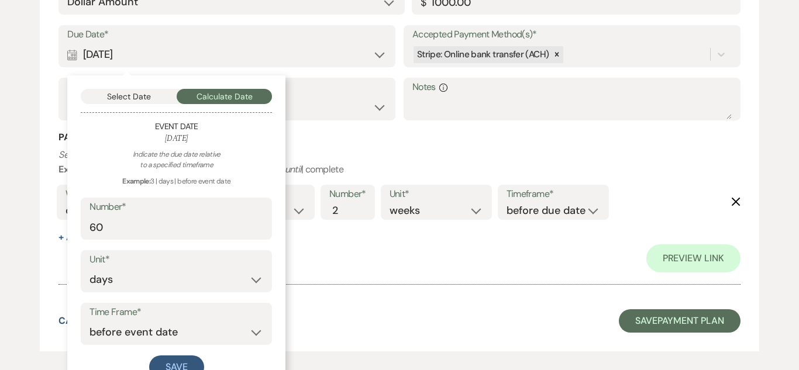
scroll to position [508, 0]
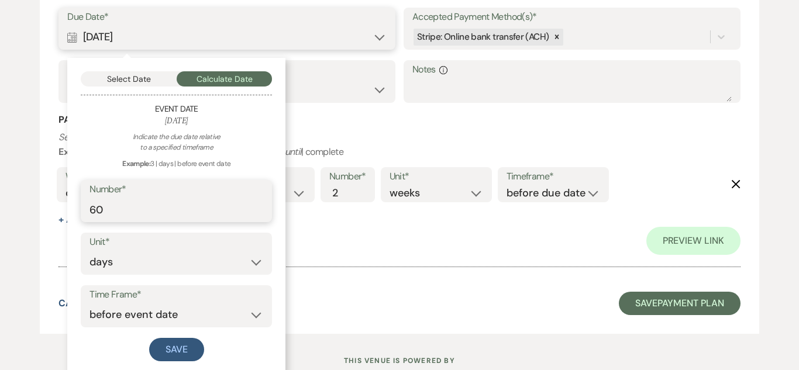
click at [202, 215] on input "60" at bounding box center [176, 209] width 174 height 23
type input "6"
type input "2"
click at [198, 354] on button "Save" at bounding box center [176, 349] width 55 height 23
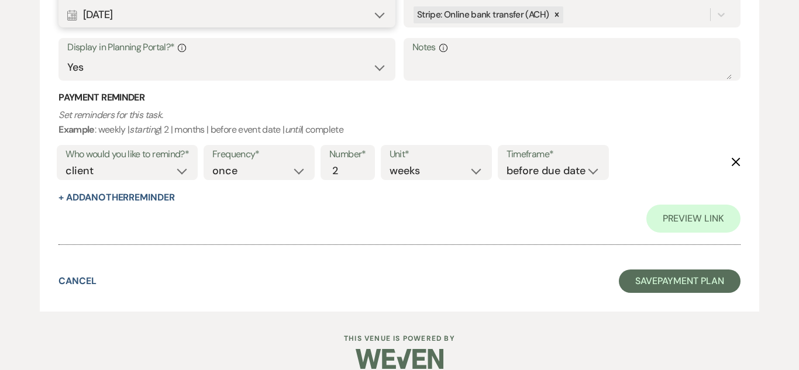
scroll to position [547, 0]
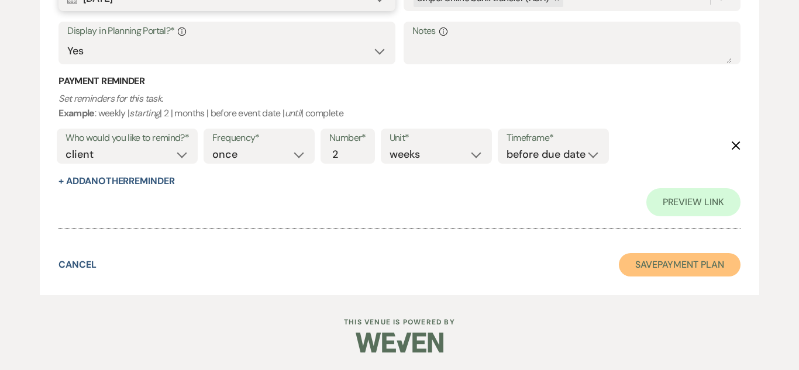
click at [693, 271] on button "Save Payment Plan" at bounding box center [680, 264] width 122 height 23
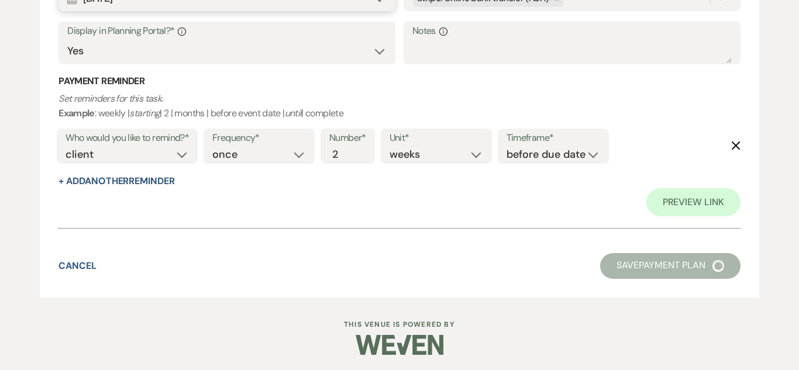
select select "6"
select select "13"
